Goal: Task Accomplishment & Management: Use online tool/utility

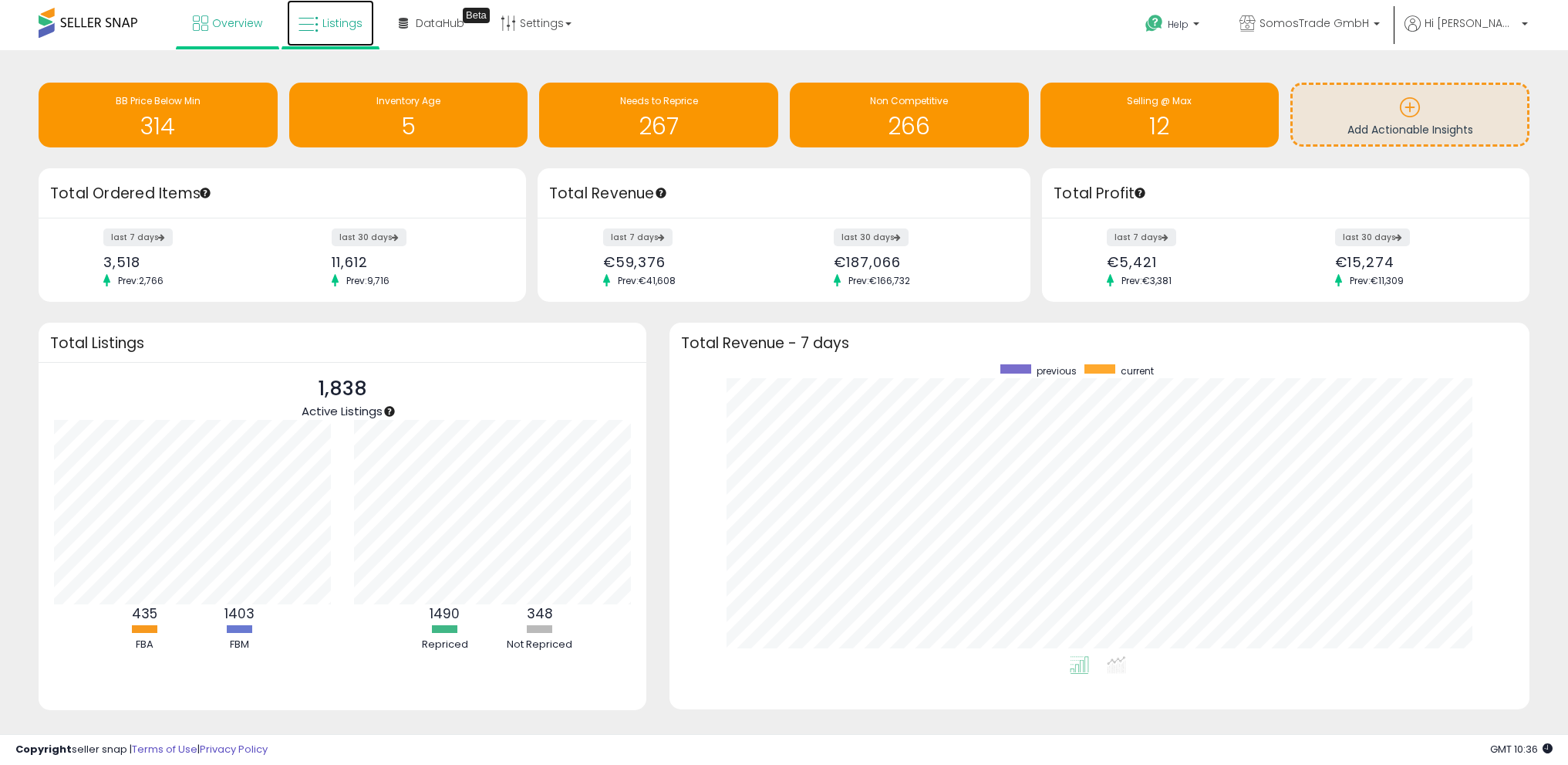
click at [334, 29] on span "Listings" at bounding box center [342, 24] width 40 height 16
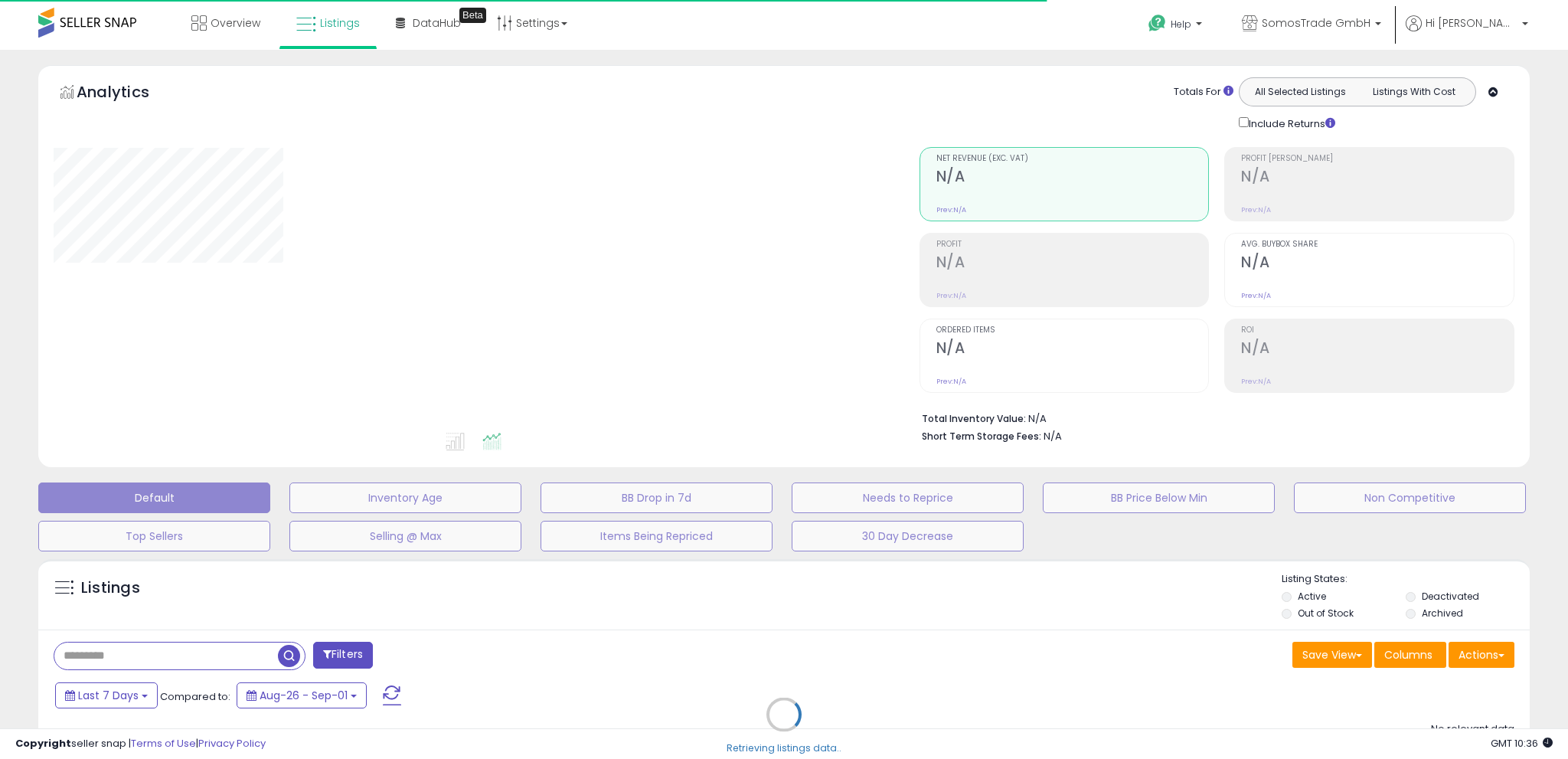
click at [1483, 654] on div "Retrieving listings data.." at bounding box center [784, 726] width 1514 height 349
click at [1491, 653] on div "Retrieving listings data.." at bounding box center [784, 726] width 1514 height 349
click at [1480, 655] on div "Retrieving listings data.." at bounding box center [784, 726] width 1514 height 349
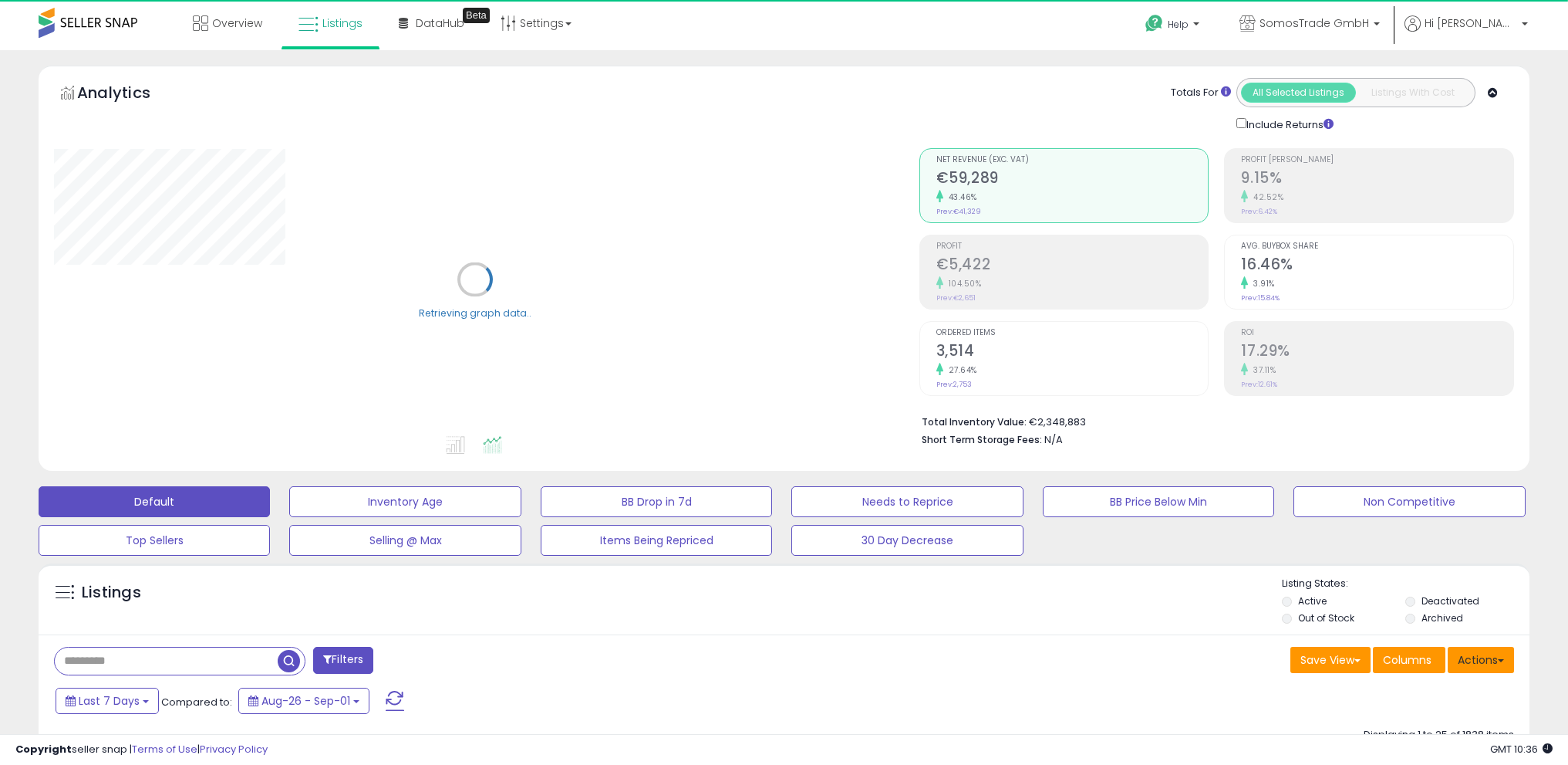
click at [1481, 659] on button "Actions" at bounding box center [1481, 660] width 67 height 26
click at [1445, 690] on link "Import" at bounding box center [1418, 692] width 169 height 24
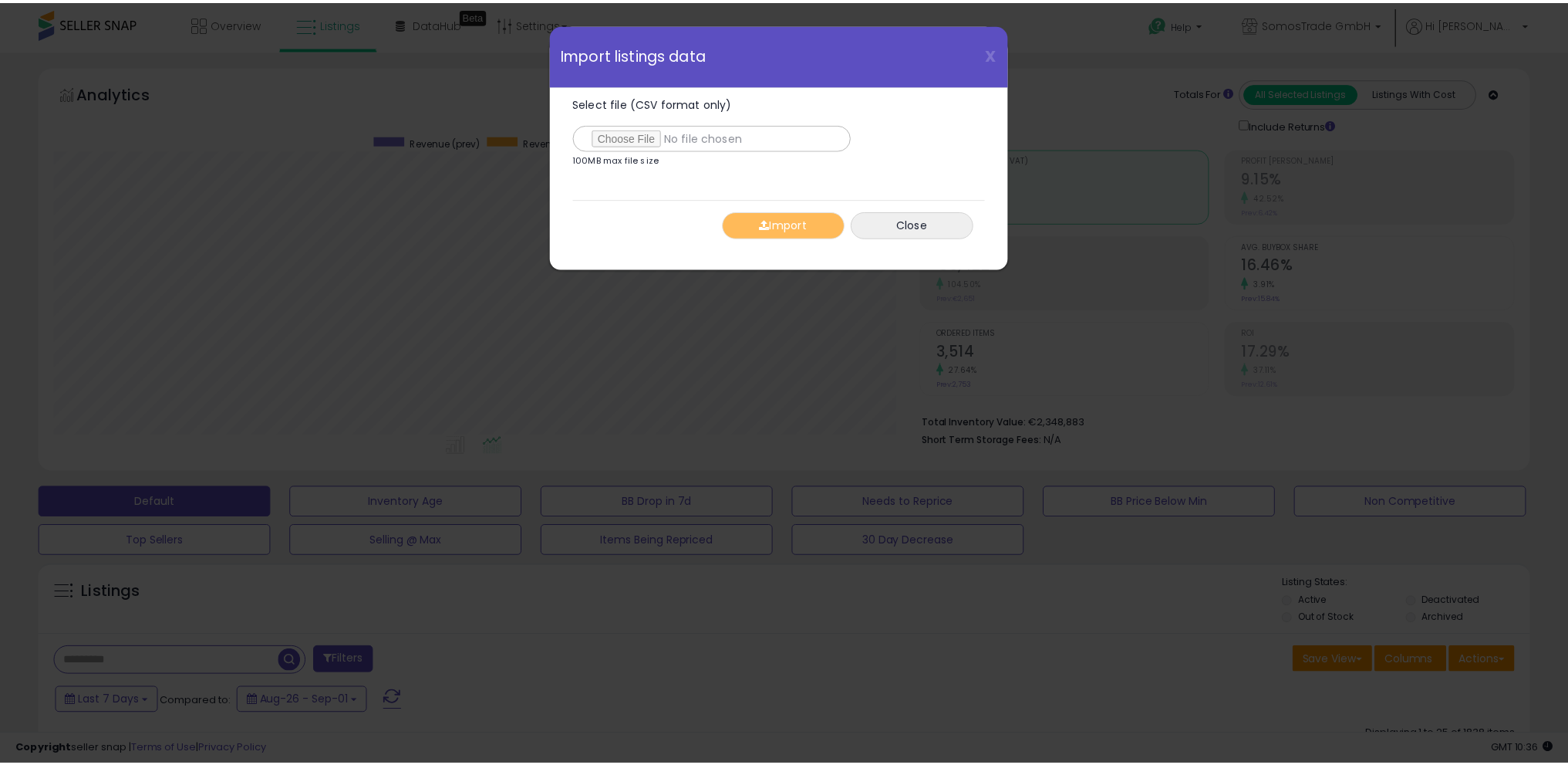
scroll to position [316, 872]
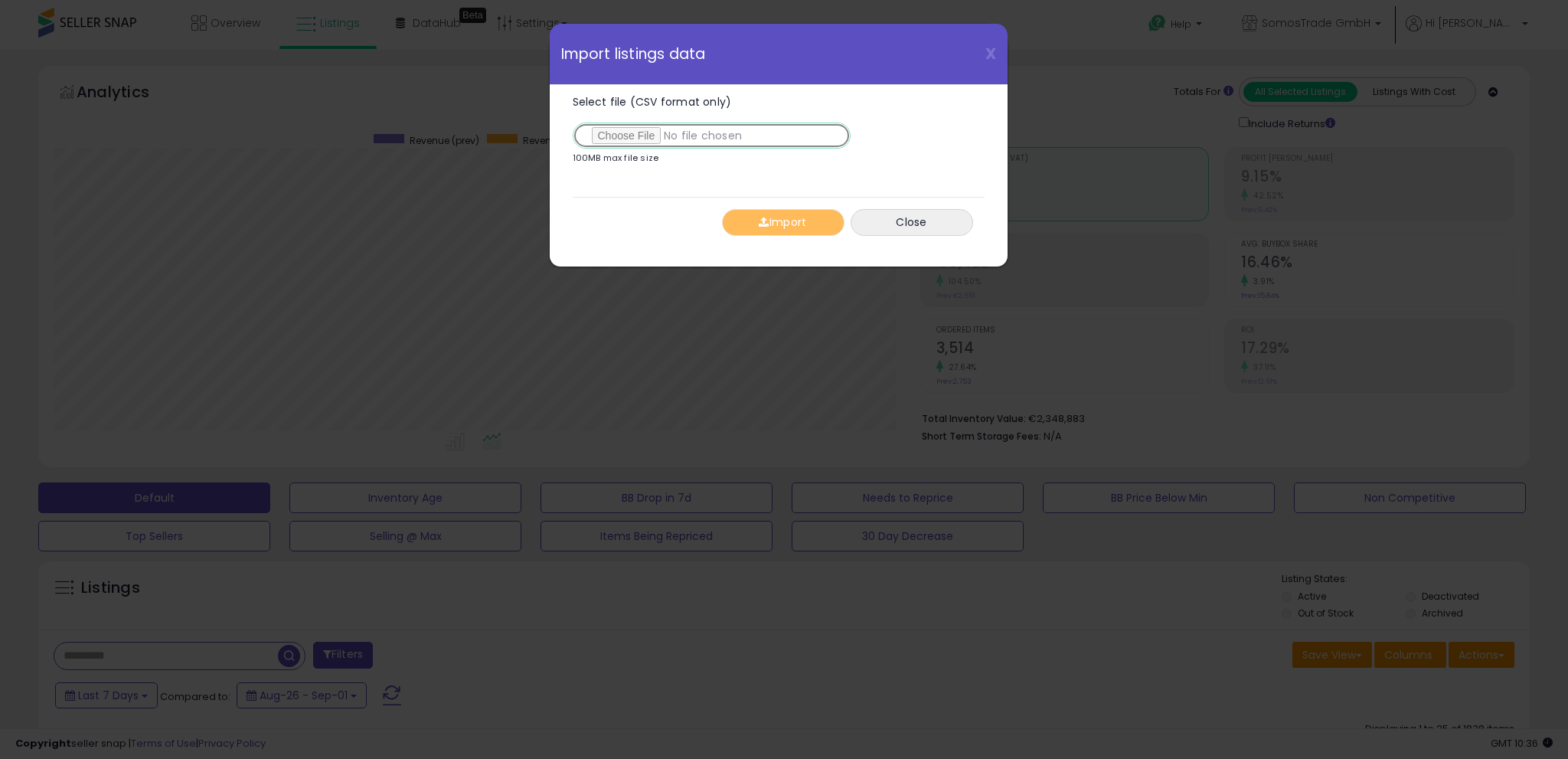
click at [646, 131] on input "Select file (CSV format only)" at bounding box center [711, 135] width 278 height 26
type input "**********"
click at [777, 236] on button "Import" at bounding box center [784, 222] width 122 height 27
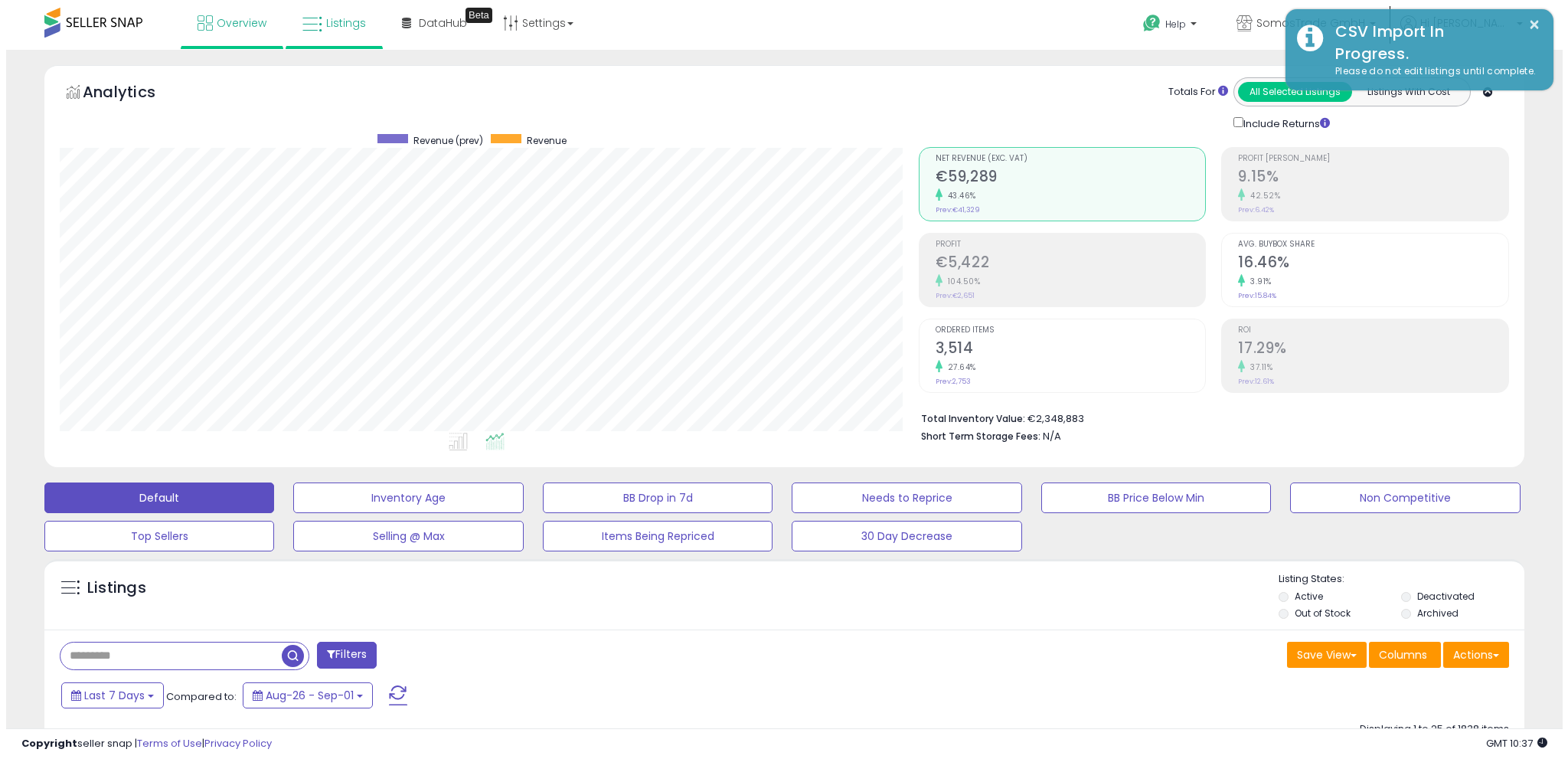
scroll to position [765371, 764662]
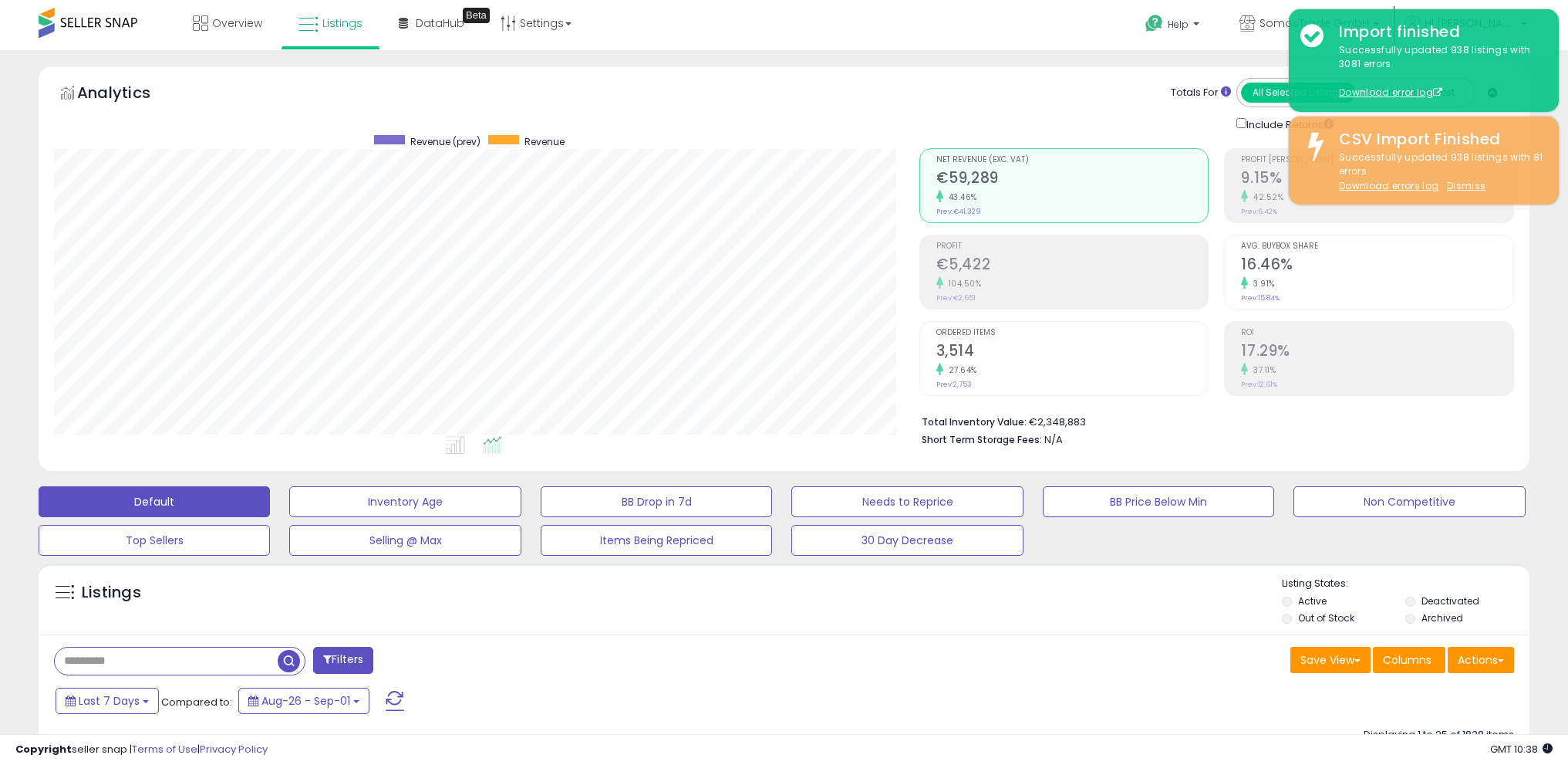
click at [143, 664] on input "text" at bounding box center [166, 661] width 223 height 27
type input "*****"
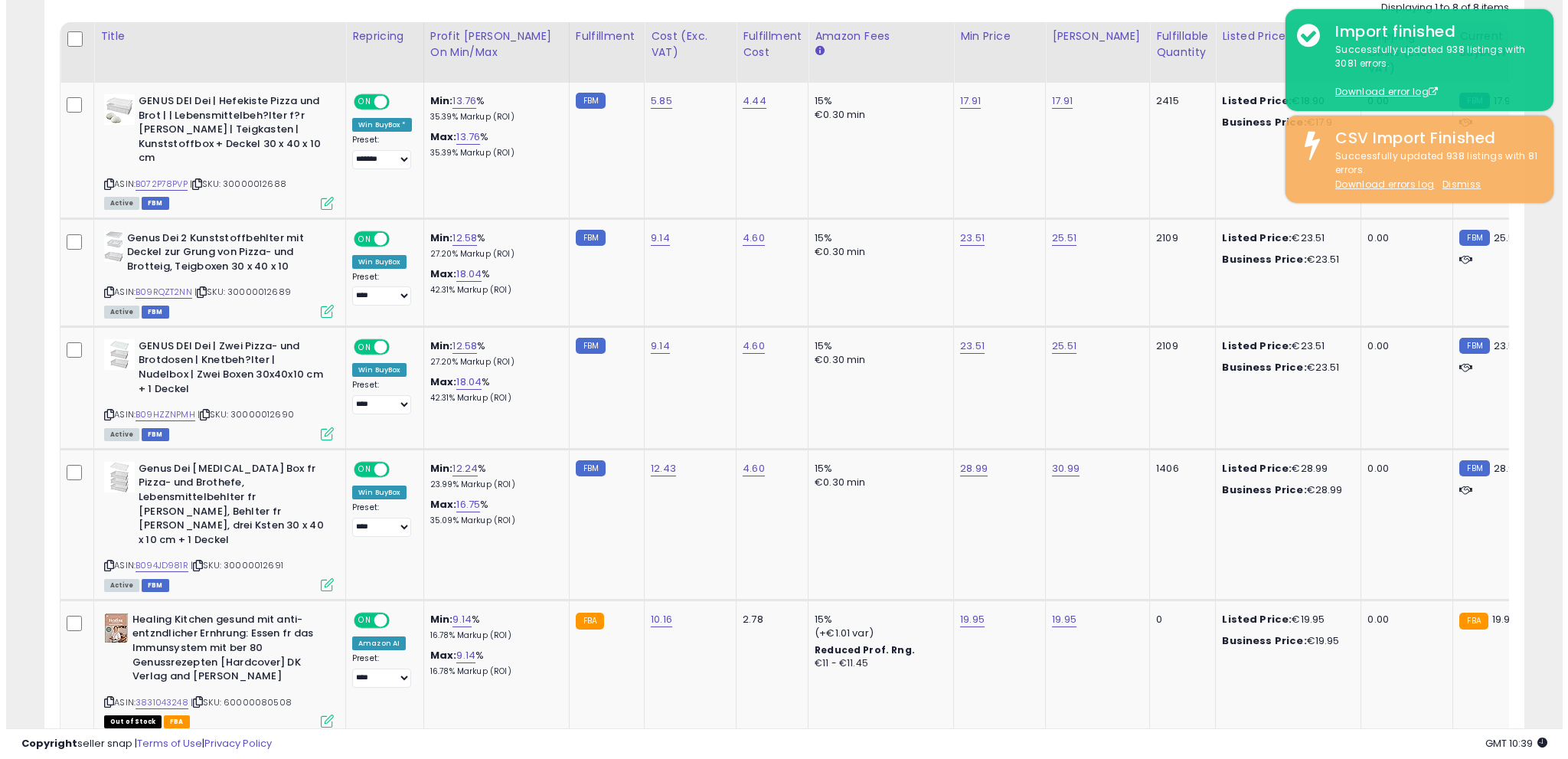
scroll to position [0, 0]
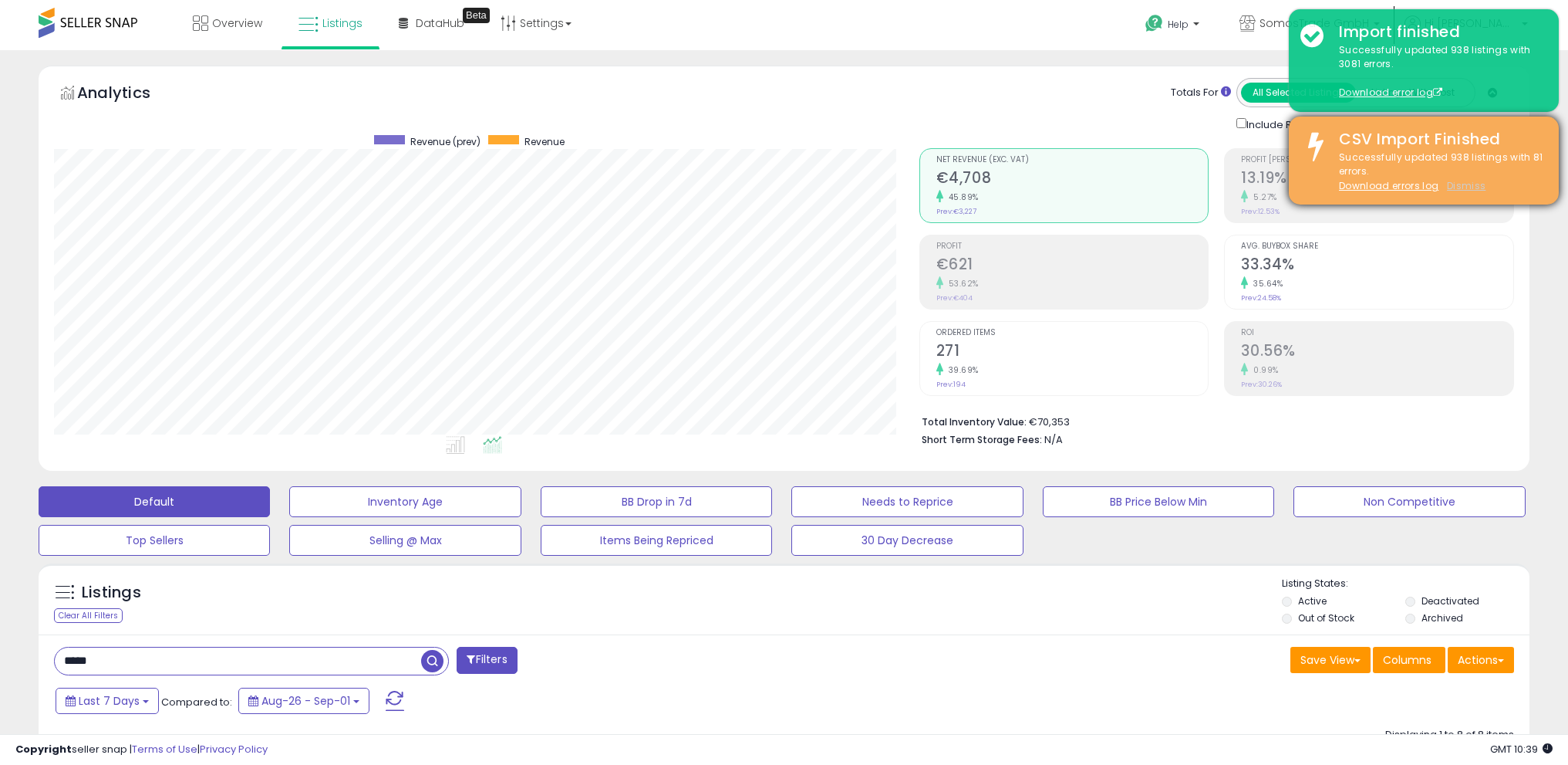
click at [1476, 189] on u "Dismiss" at bounding box center [1466, 185] width 39 height 13
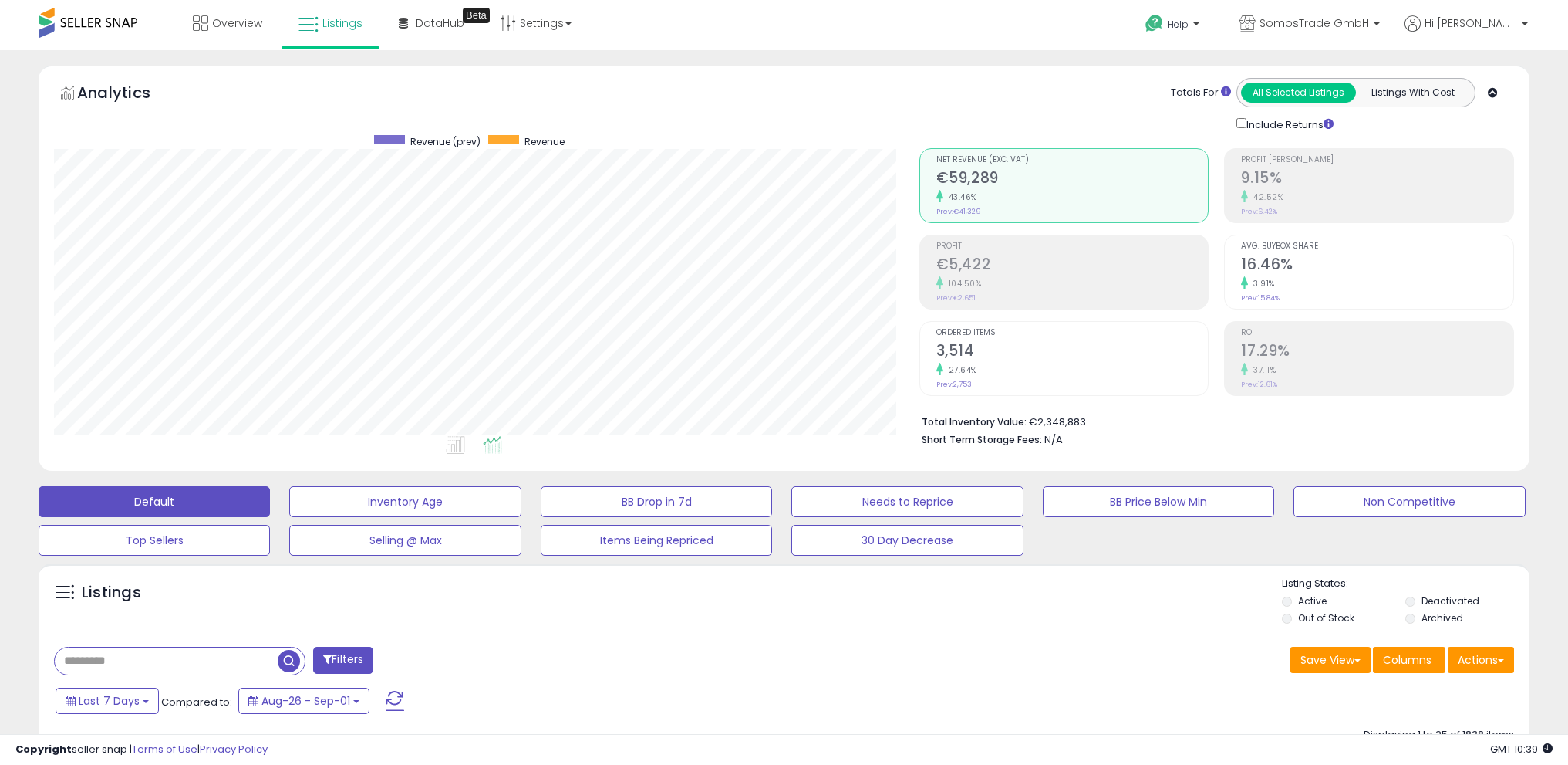
scroll to position [316, 865]
click at [1509, 29] on span "Hi [PERSON_NAME]" at bounding box center [1471, 24] width 92 height 16
click at [1497, 163] on link "Logout" at bounding box center [1493, 163] width 34 height 15
